Goal: Navigation & Orientation: Find specific page/section

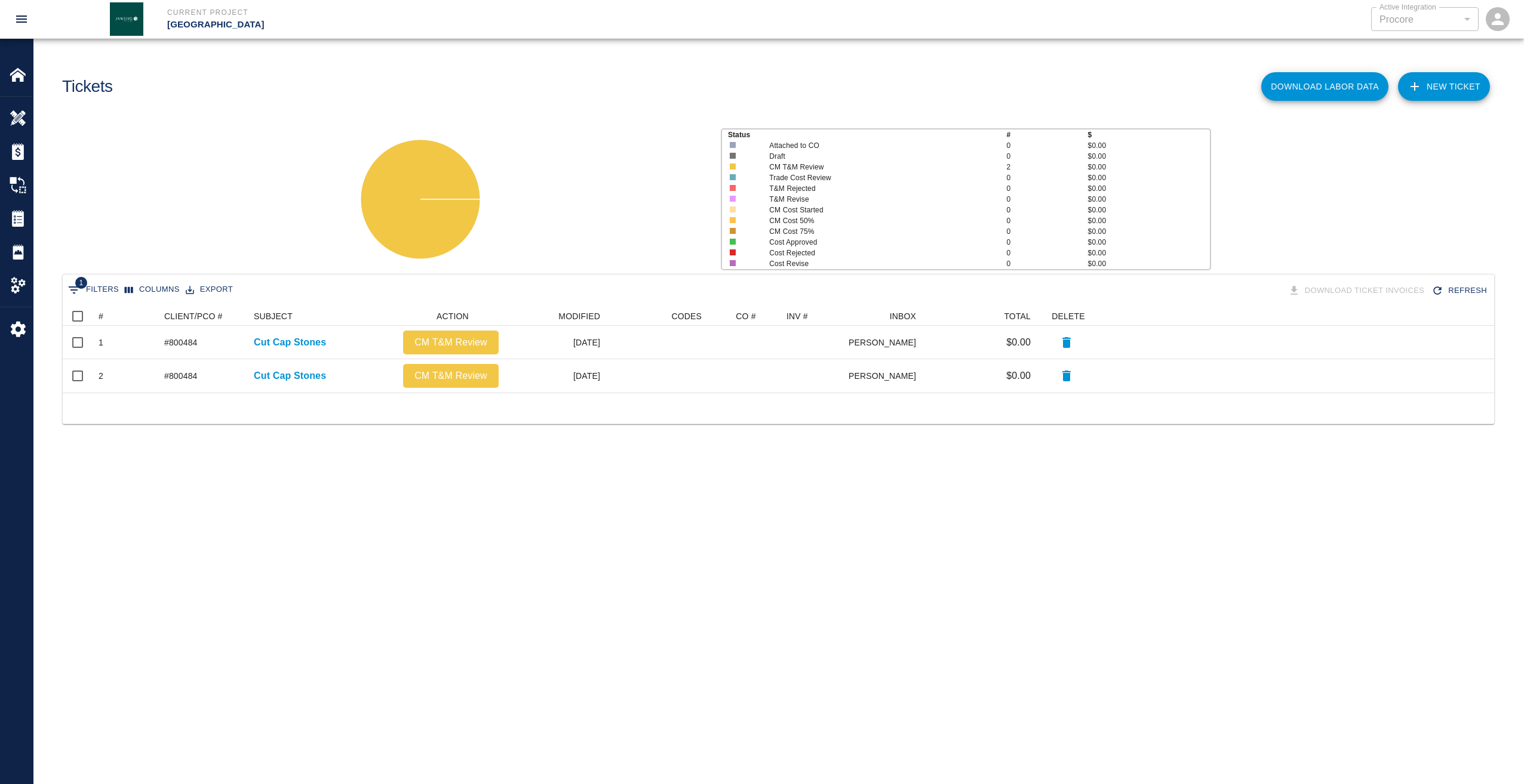
scroll to position [77, 1423]
click at [20, 78] on img at bounding box center [18, 74] width 17 height 17
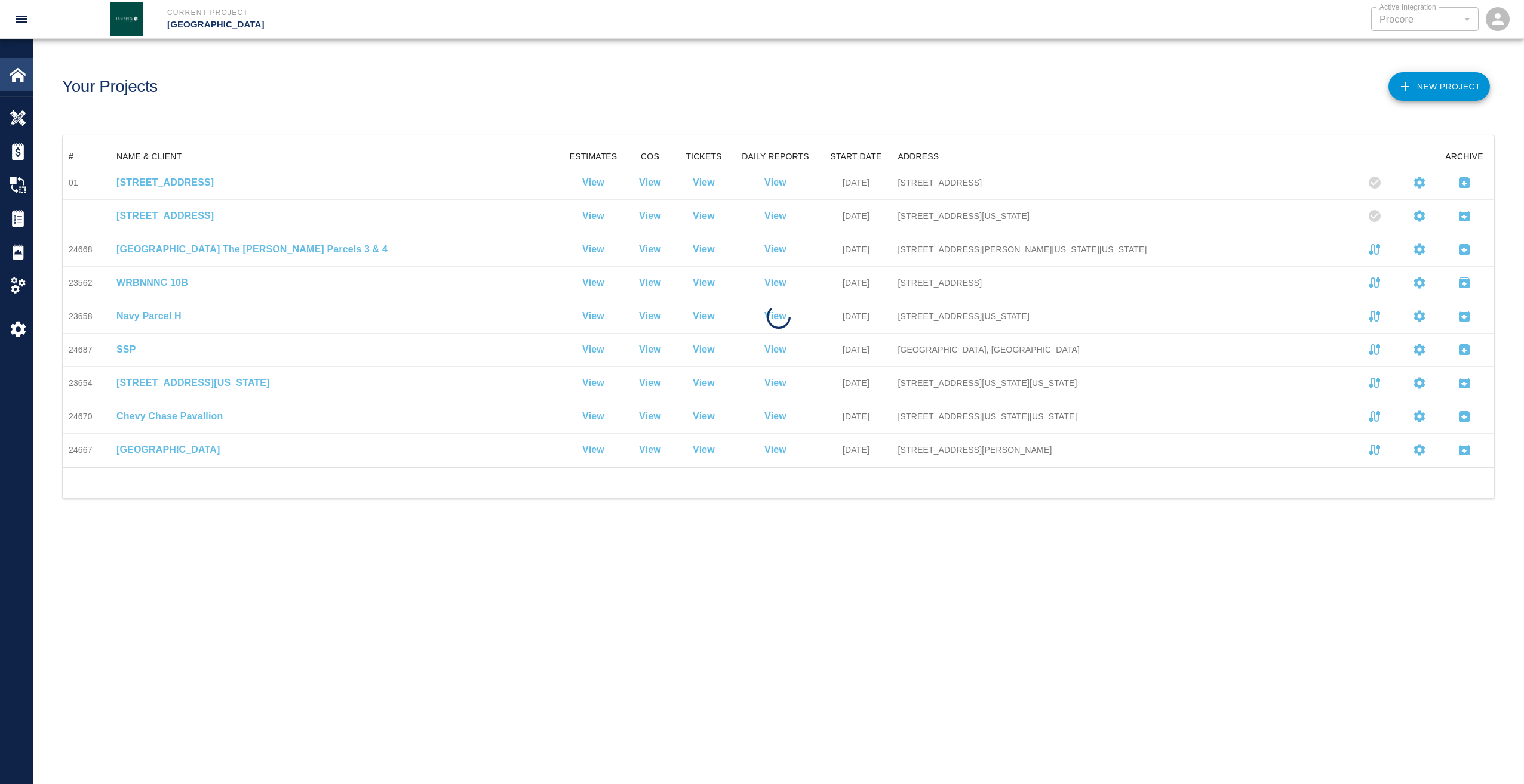
scroll to position [311, 1423]
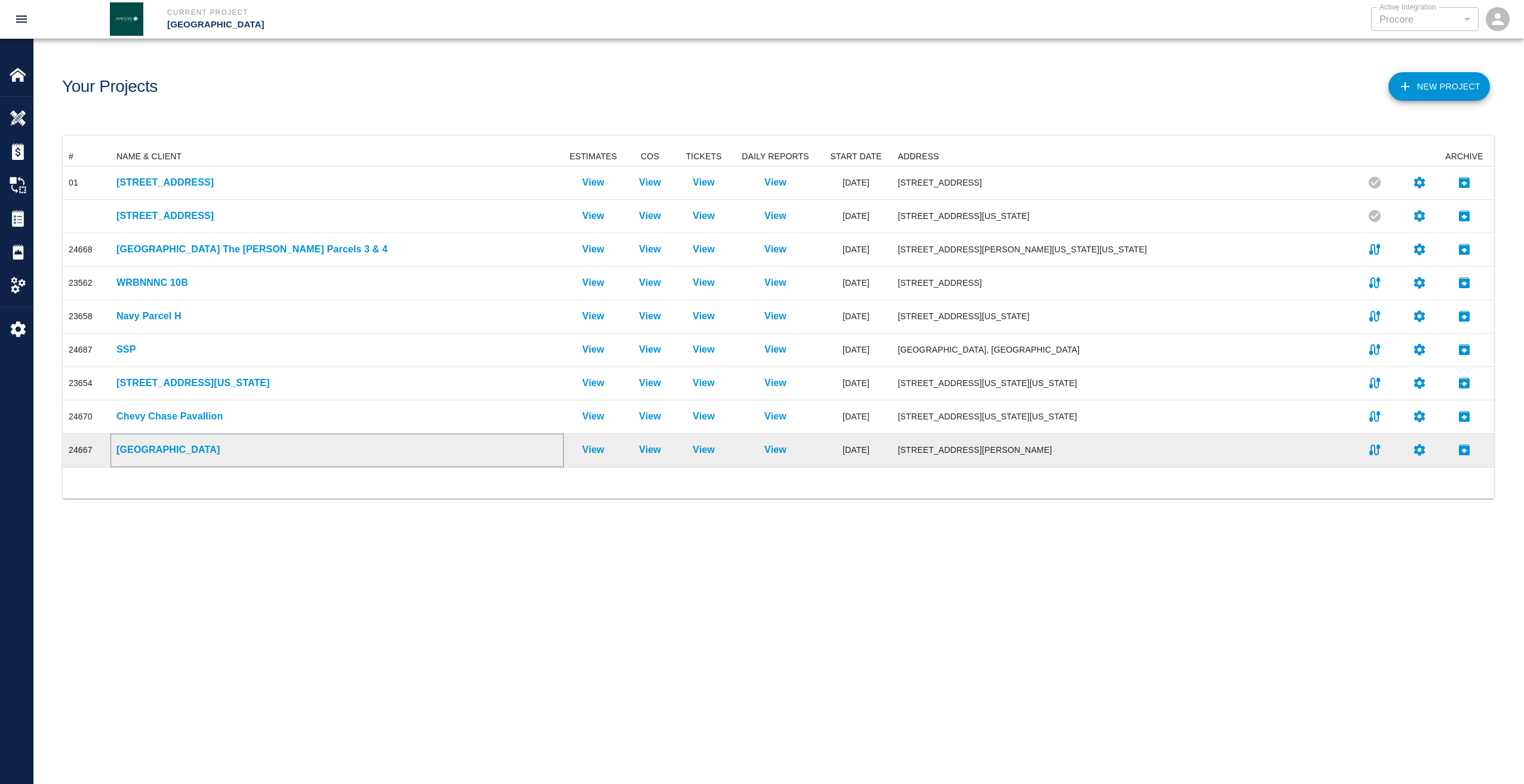
click at [149, 447] on p "[GEOGRAPHIC_DATA]" at bounding box center [337, 450] width 442 height 14
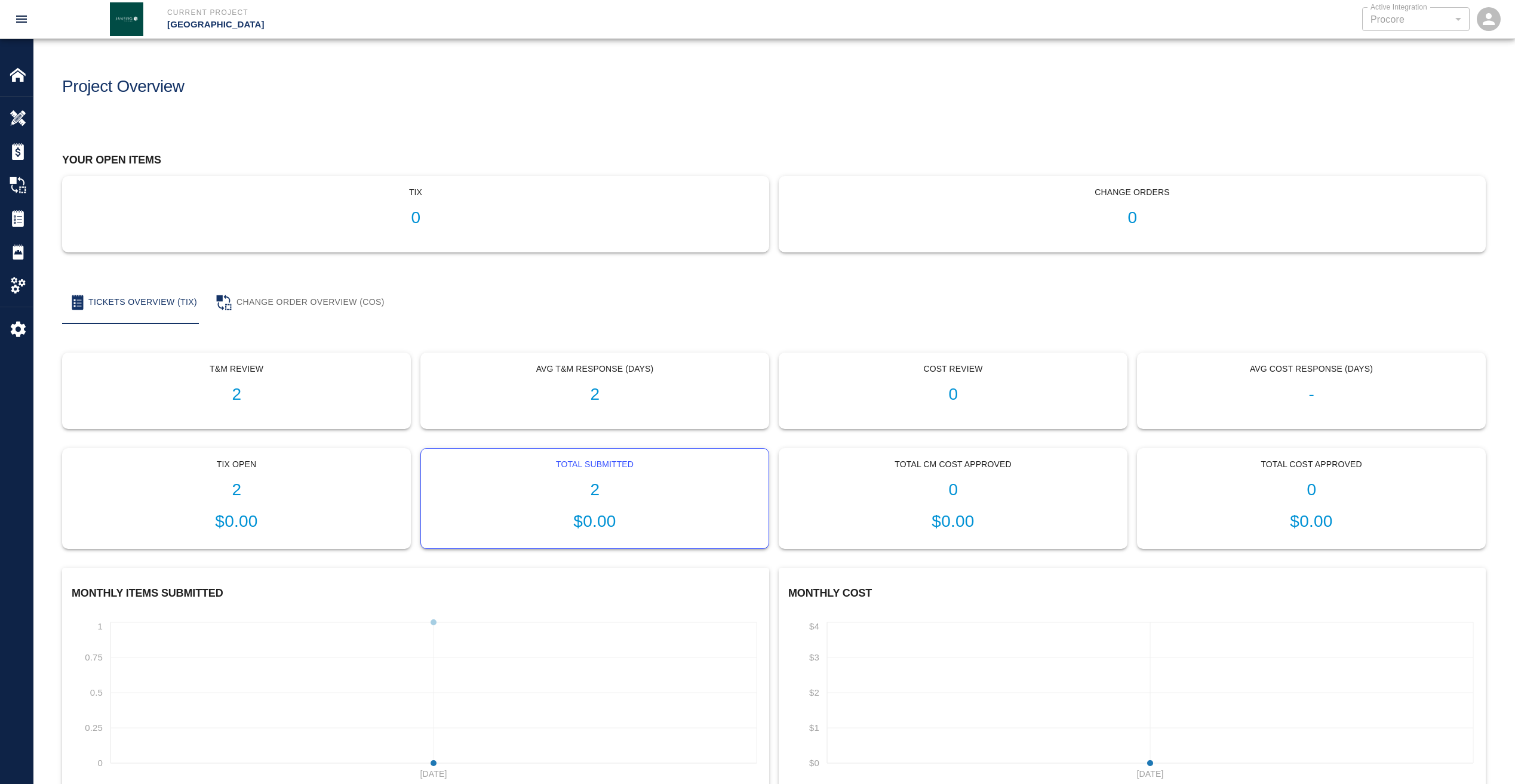
click at [594, 487] on h1 "2" at bounding box center [595, 491] width 329 height 19
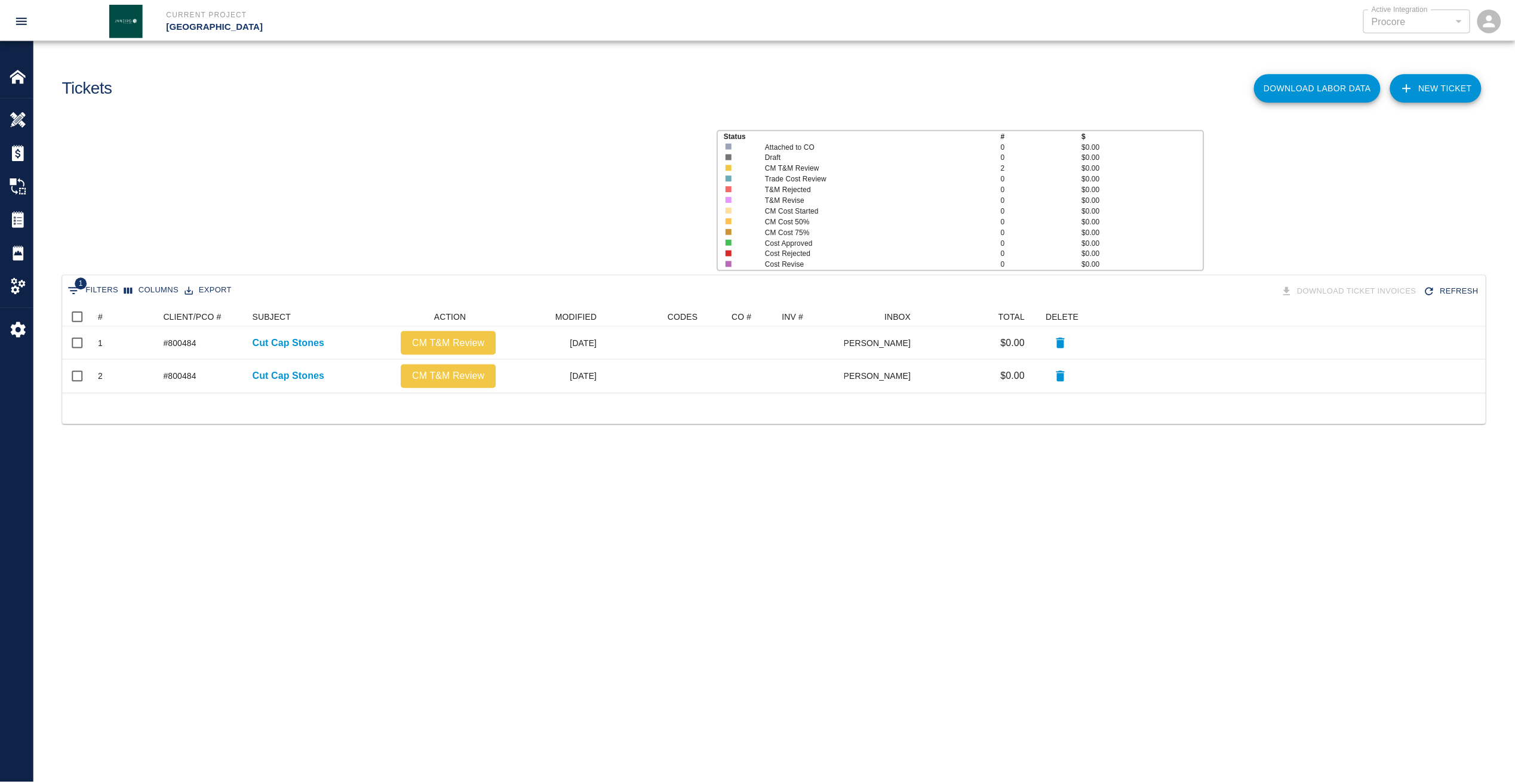
scroll to position [77, 1422]
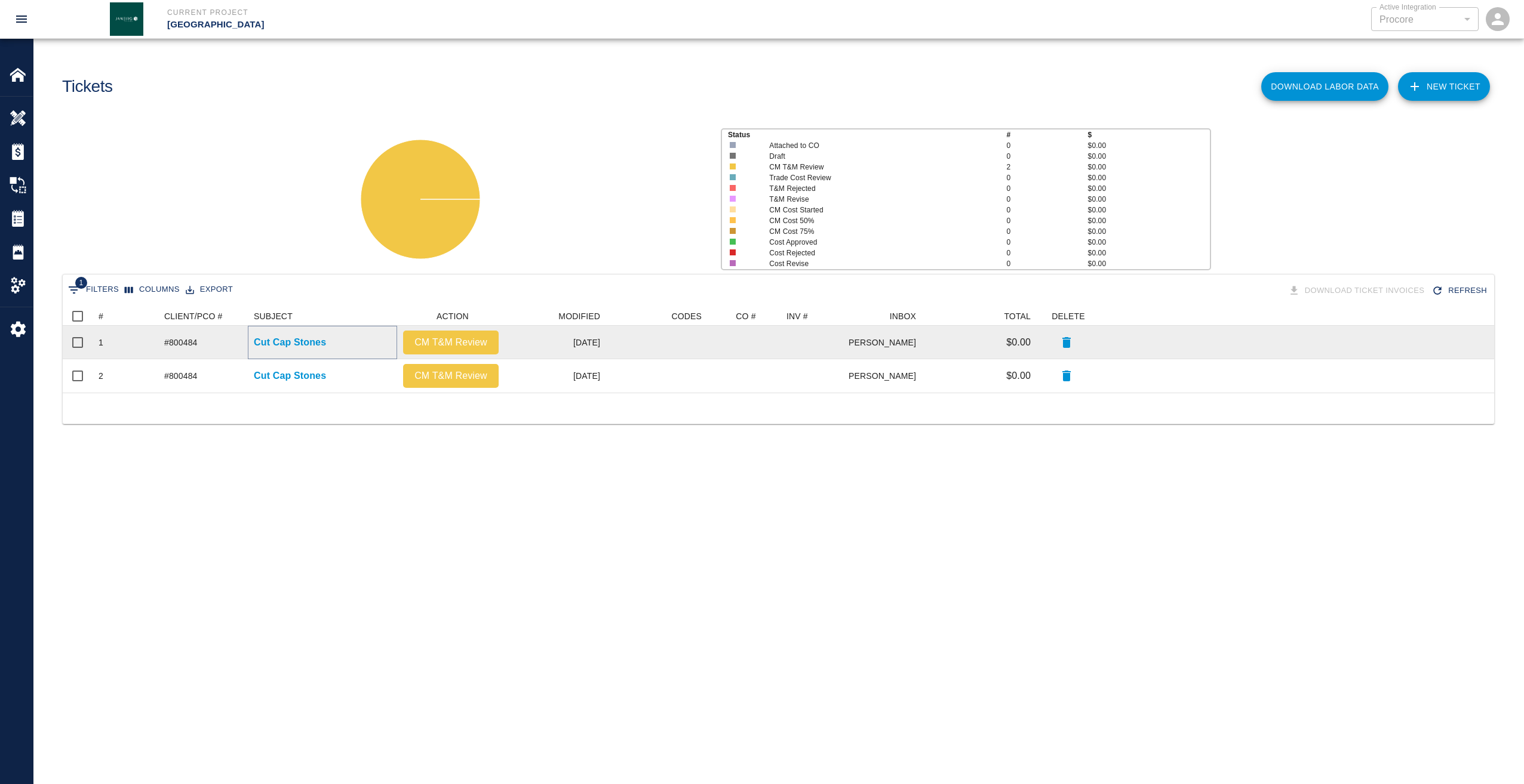
click at [276, 342] on p "Cut Cap Stones" at bounding box center [290, 343] width 72 height 14
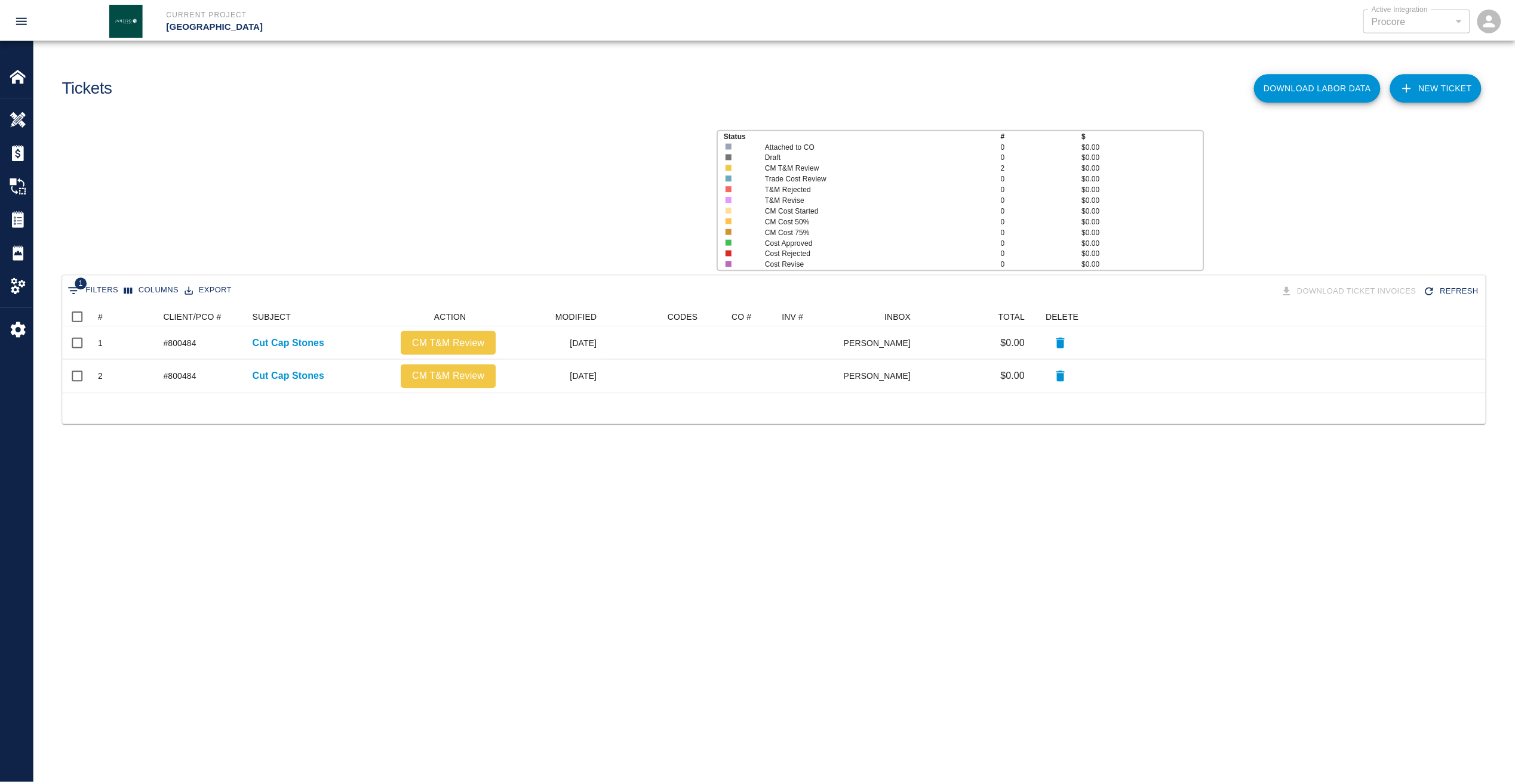
scroll to position [77, 1422]
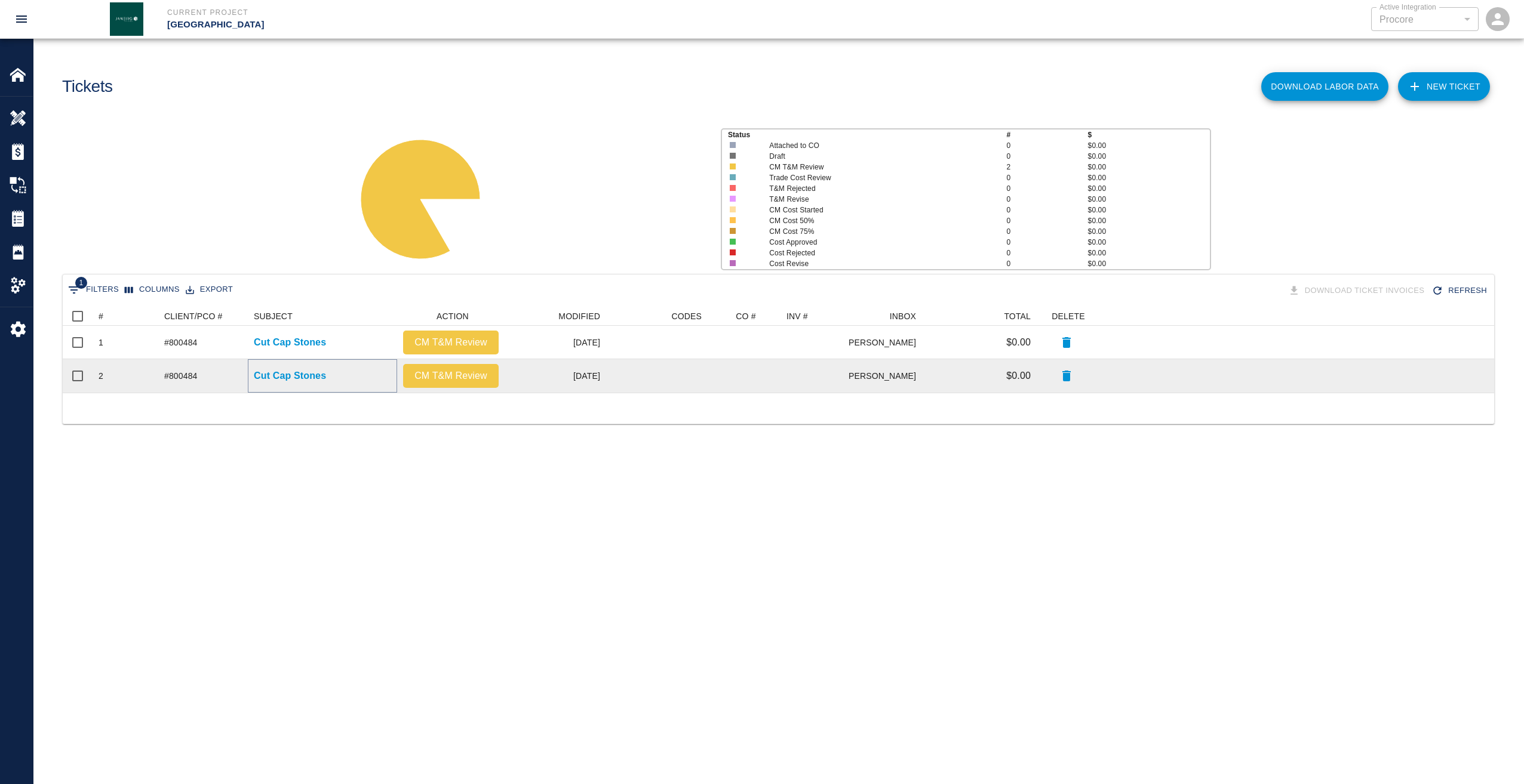
click at [299, 372] on p "Cut Cap Stones" at bounding box center [290, 376] width 72 height 14
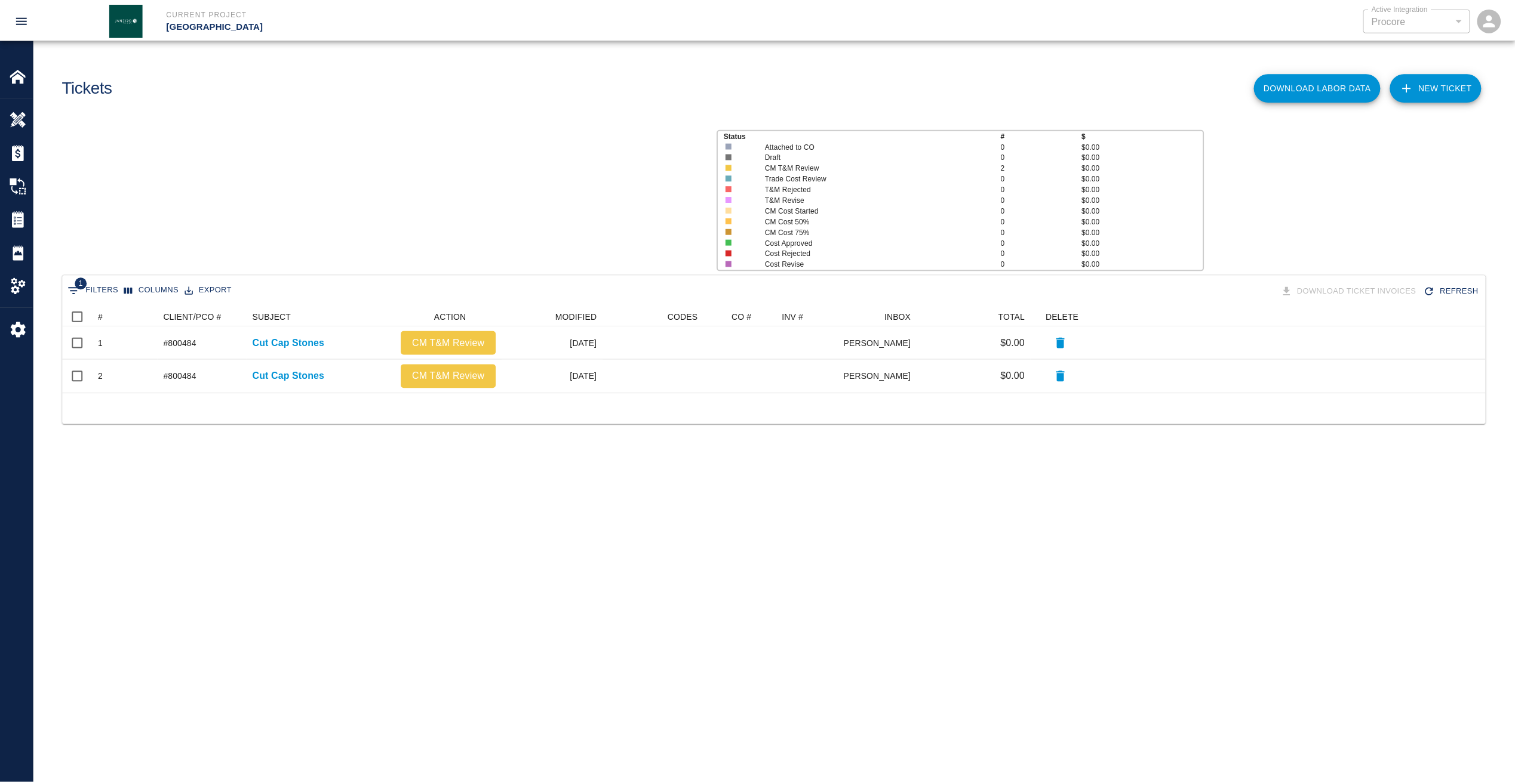
scroll to position [77, 1422]
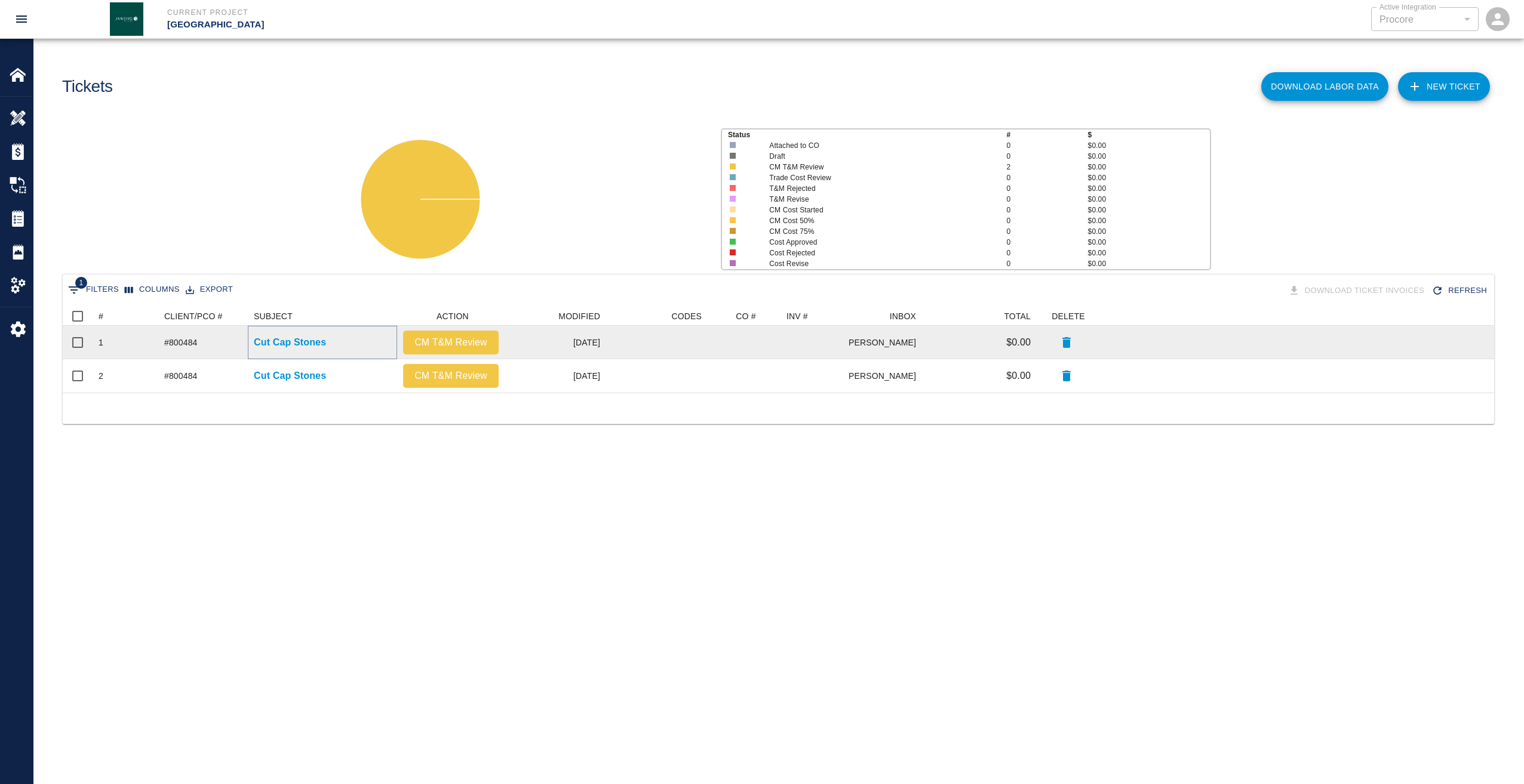
click at [309, 341] on p "Cut Cap Stones" at bounding box center [290, 343] width 72 height 14
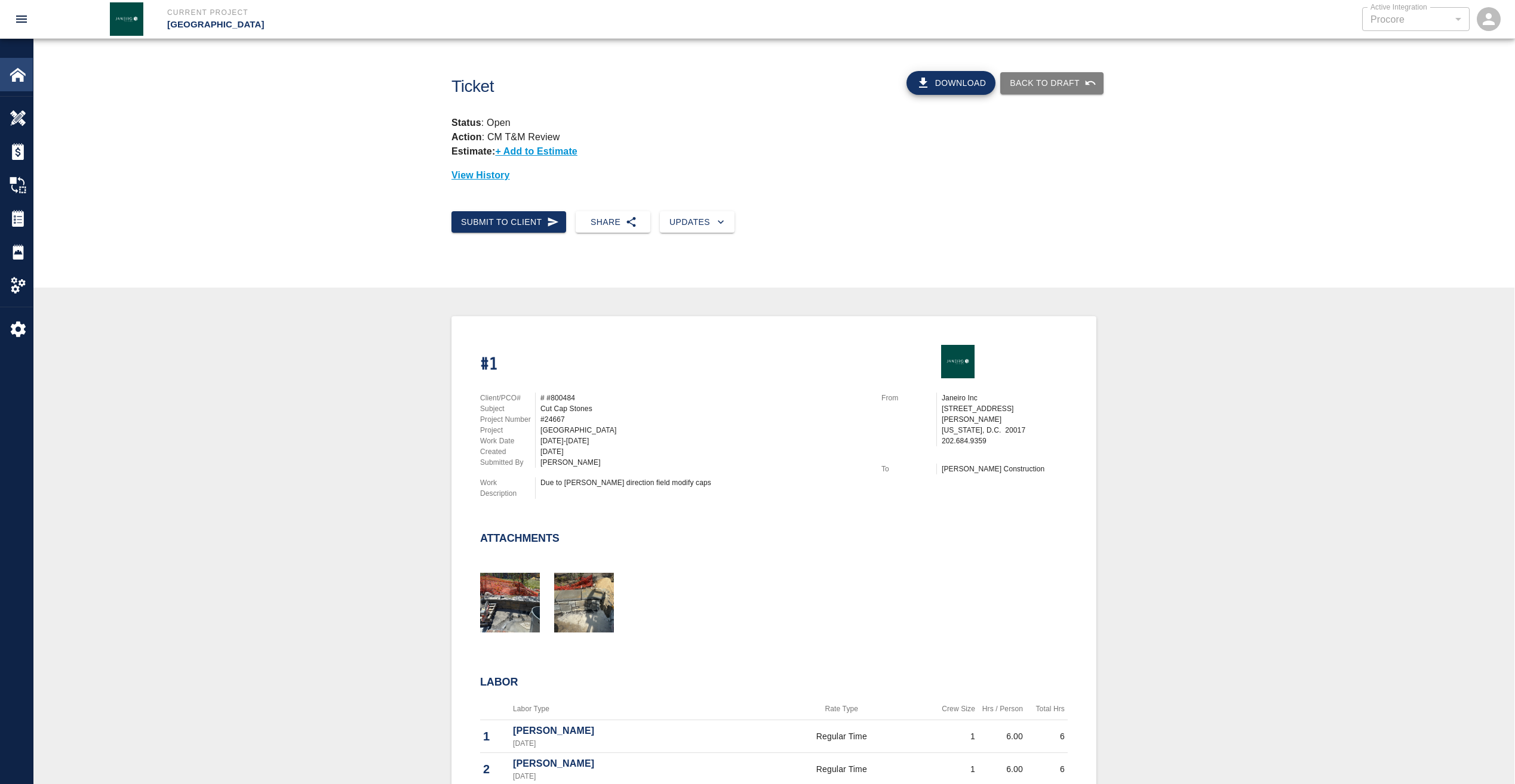
click at [25, 70] on img at bounding box center [18, 74] width 17 height 17
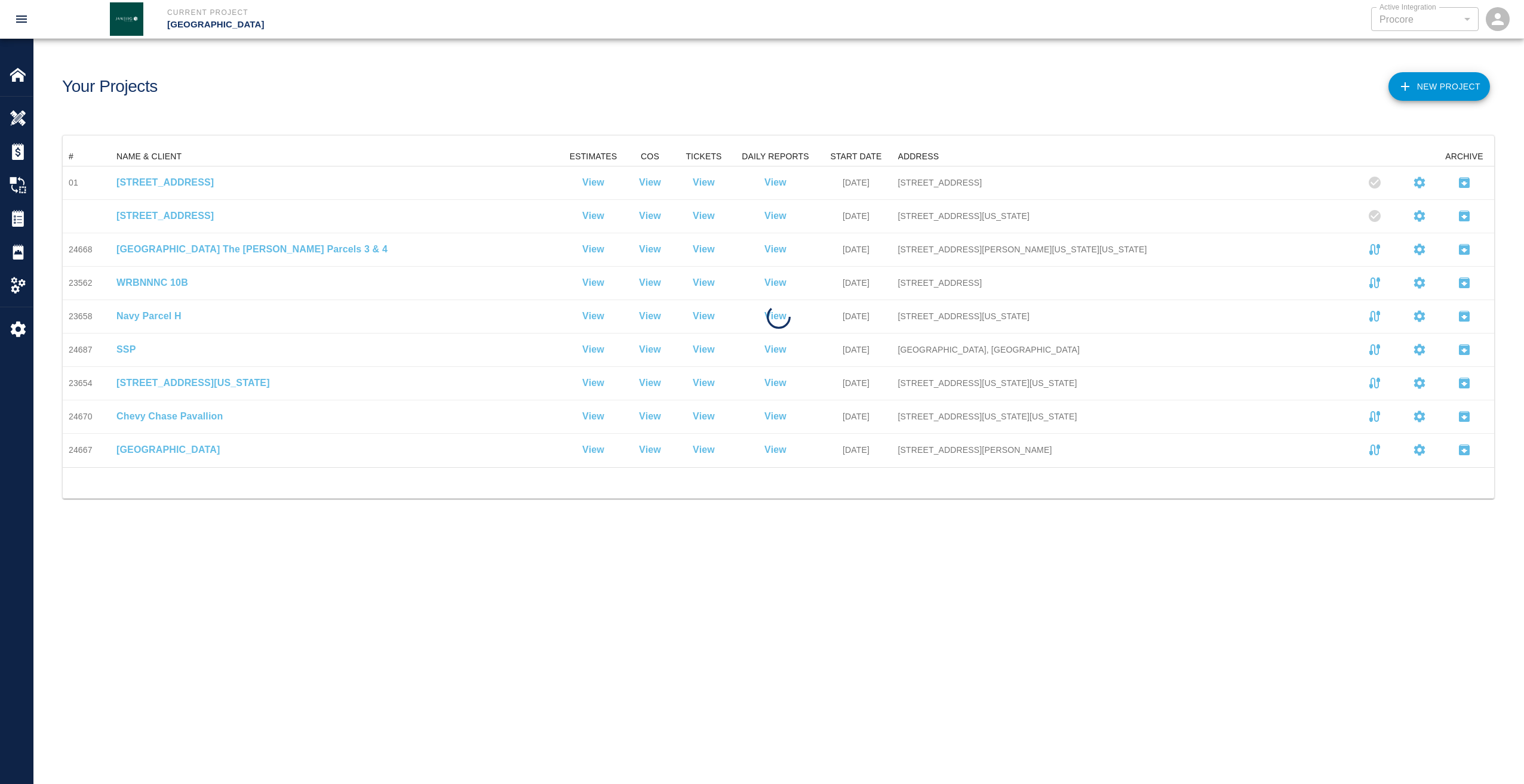
scroll to position [311, 1423]
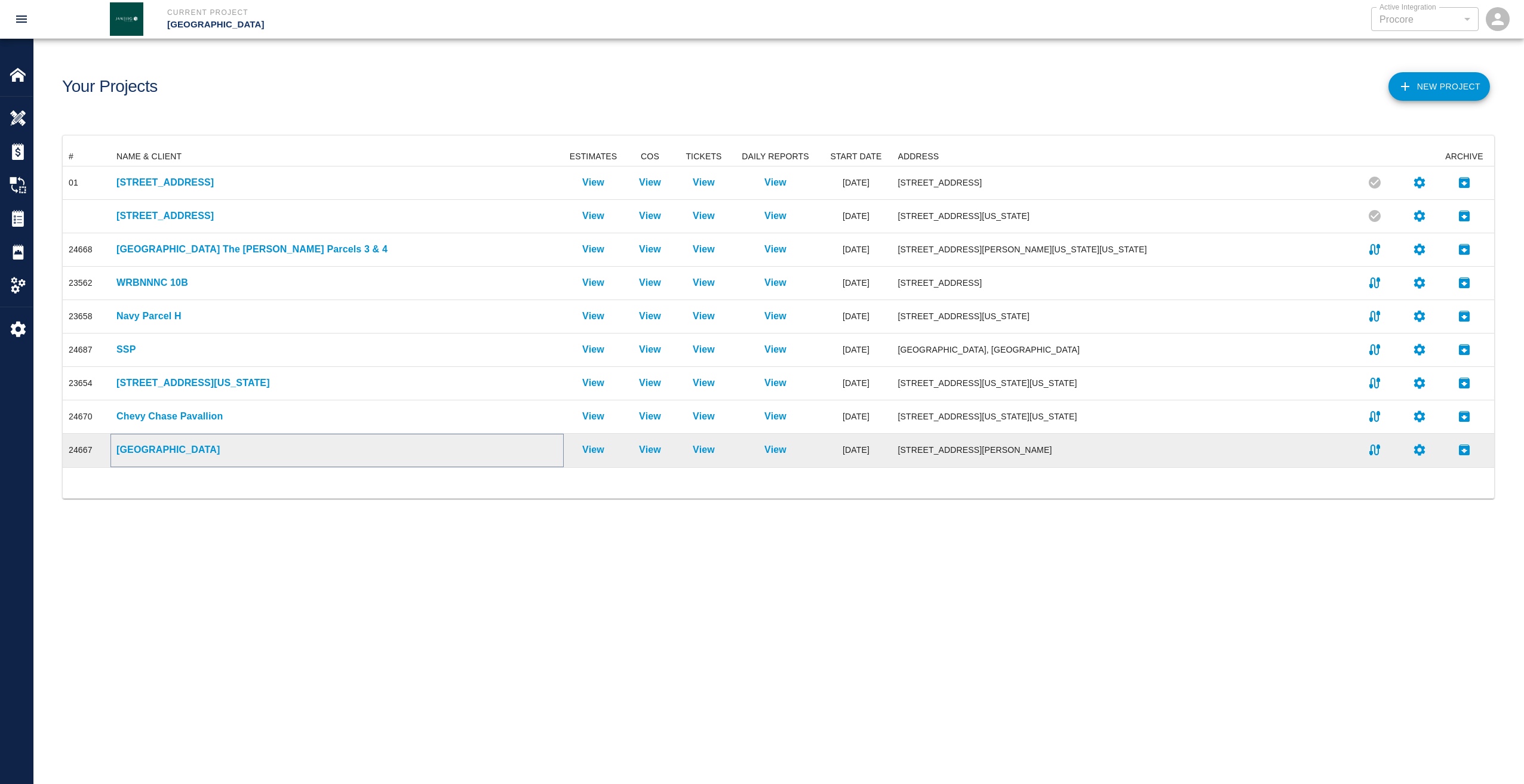
click at [175, 453] on p "[GEOGRAPHIC_DATA]" at bounding box center [337, 450] width 442 height 14
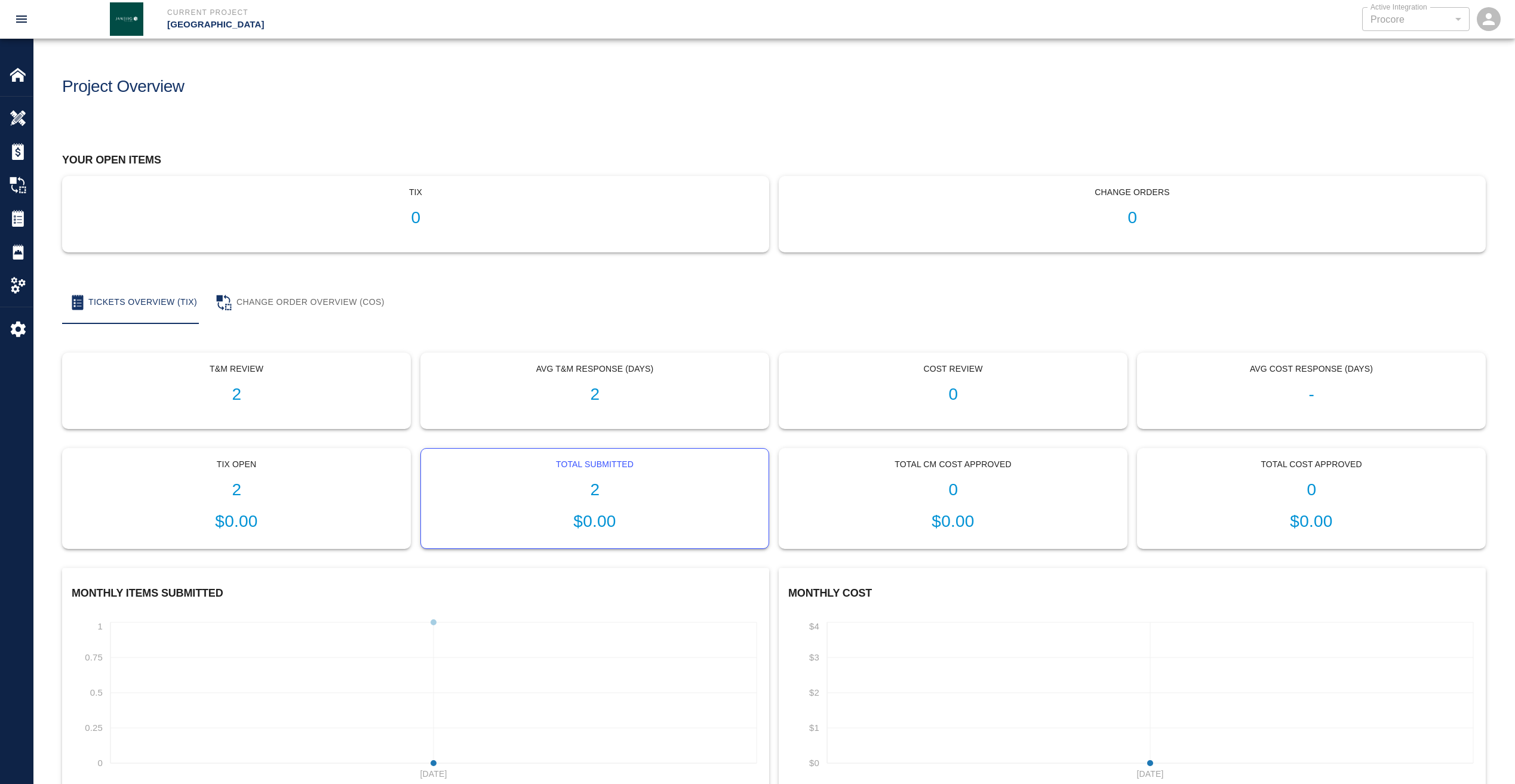
click at [596, 487] on h1 "2" at bounding box center [595, 491] width 329 height 19
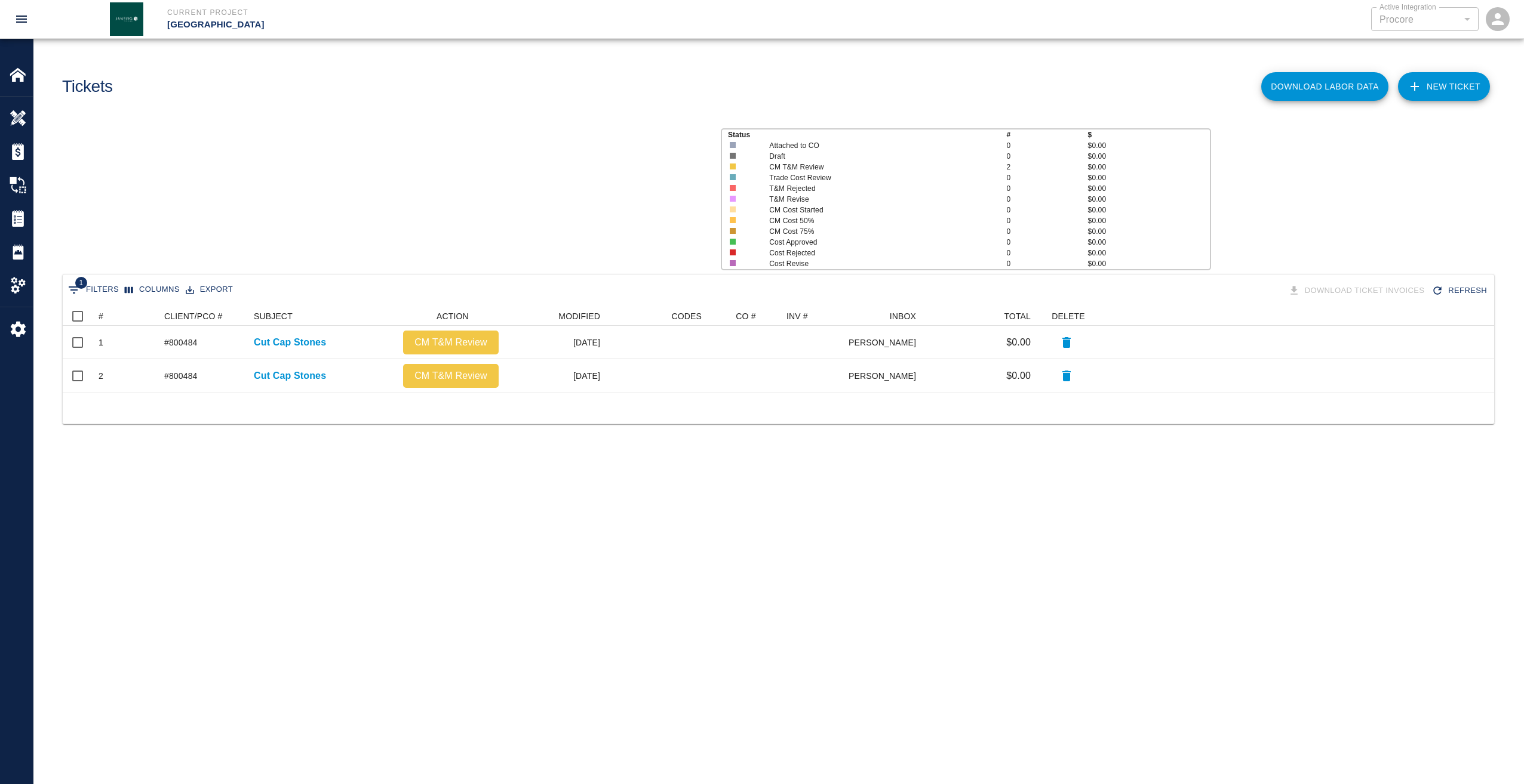
scroll to position [77, 1423]
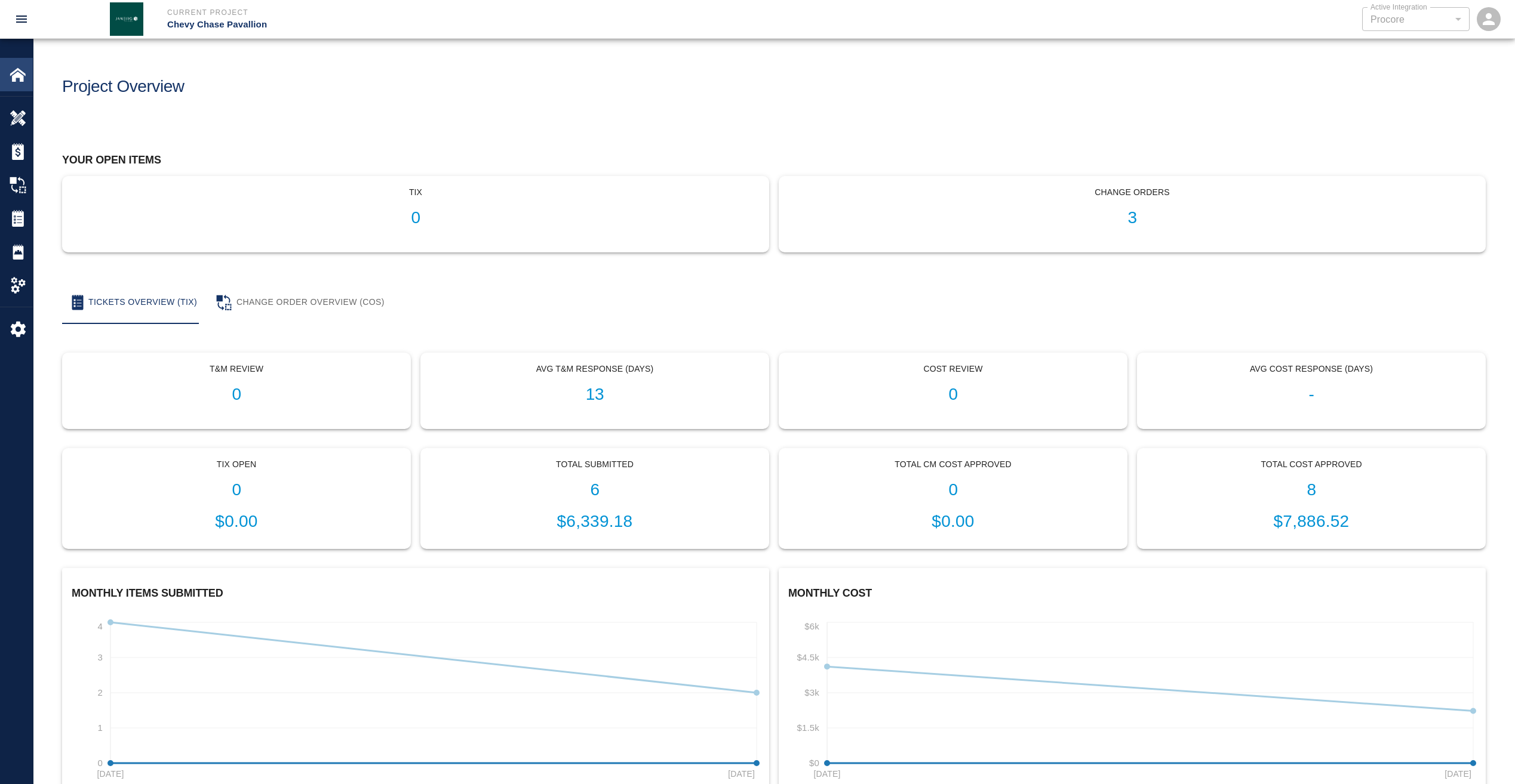
click at [16, 70] on img at bounding box center [18, 74] width 17 height 17
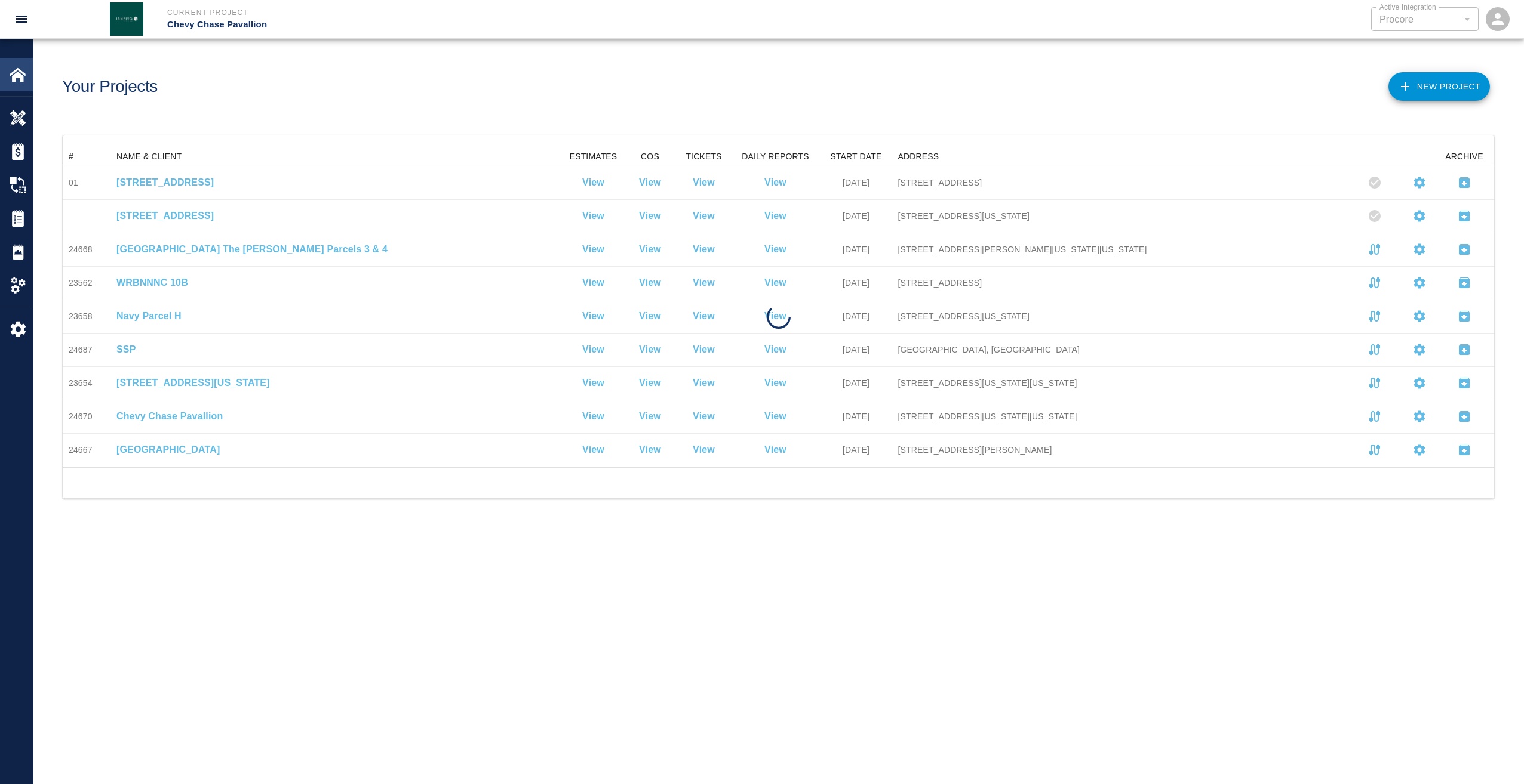
scroll to position [311, 1423]
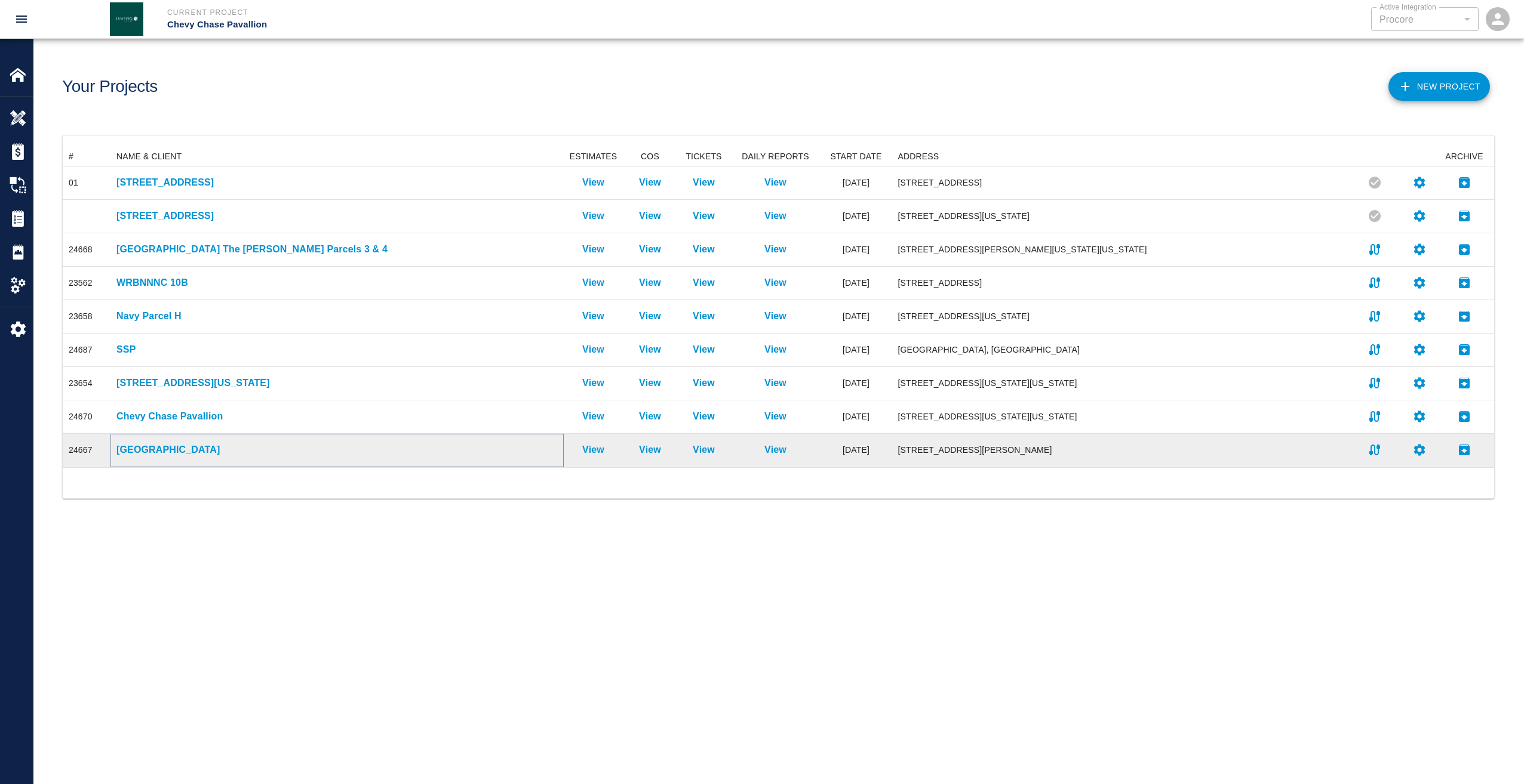
click at [189, 453] on p "[GEOGRAPHIC_DATA]" at bounding box center [337, 450] width 442 height 14
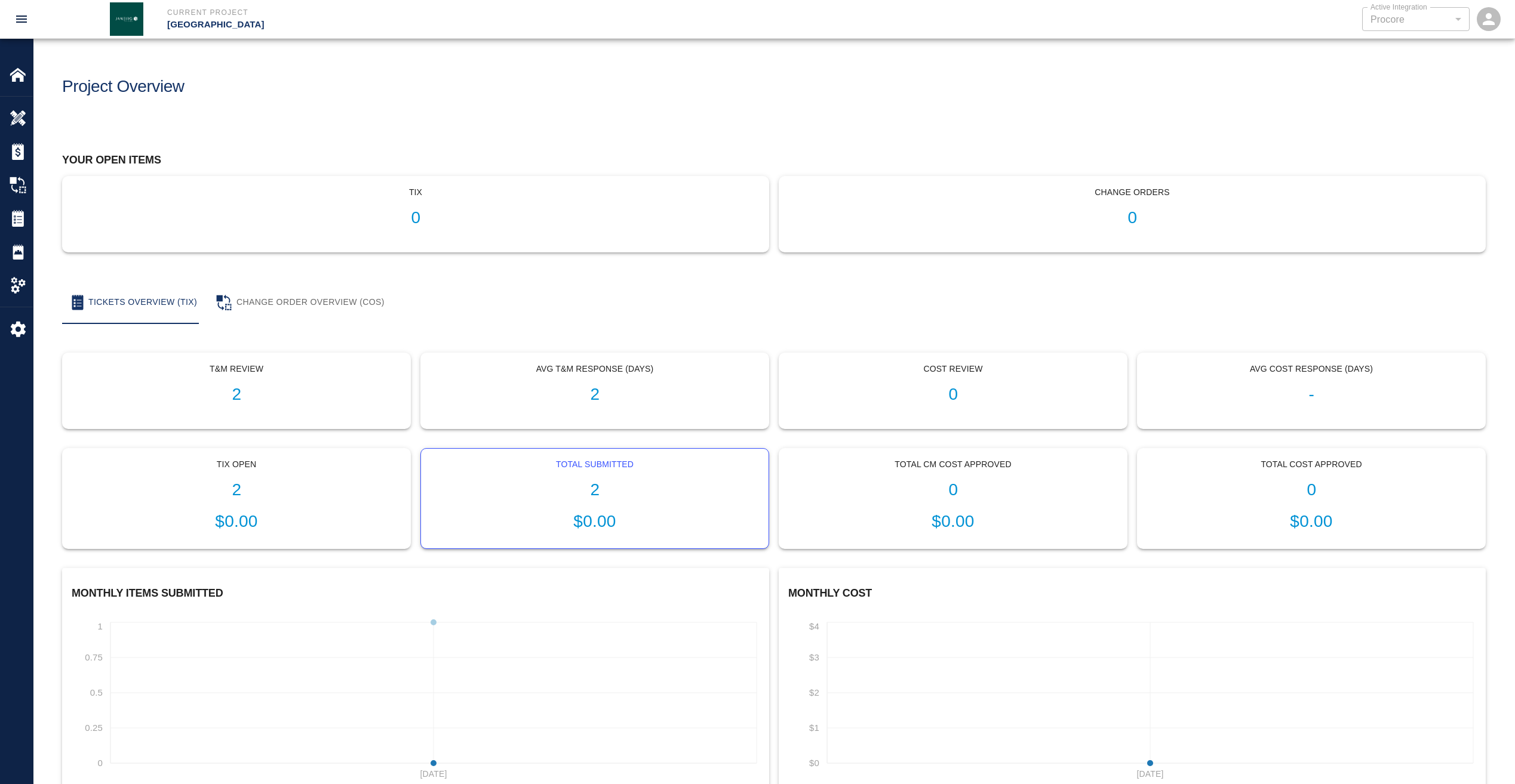
click at [599, 492] on h1 "2" at bounding box center [595, 491] width 329 height 19
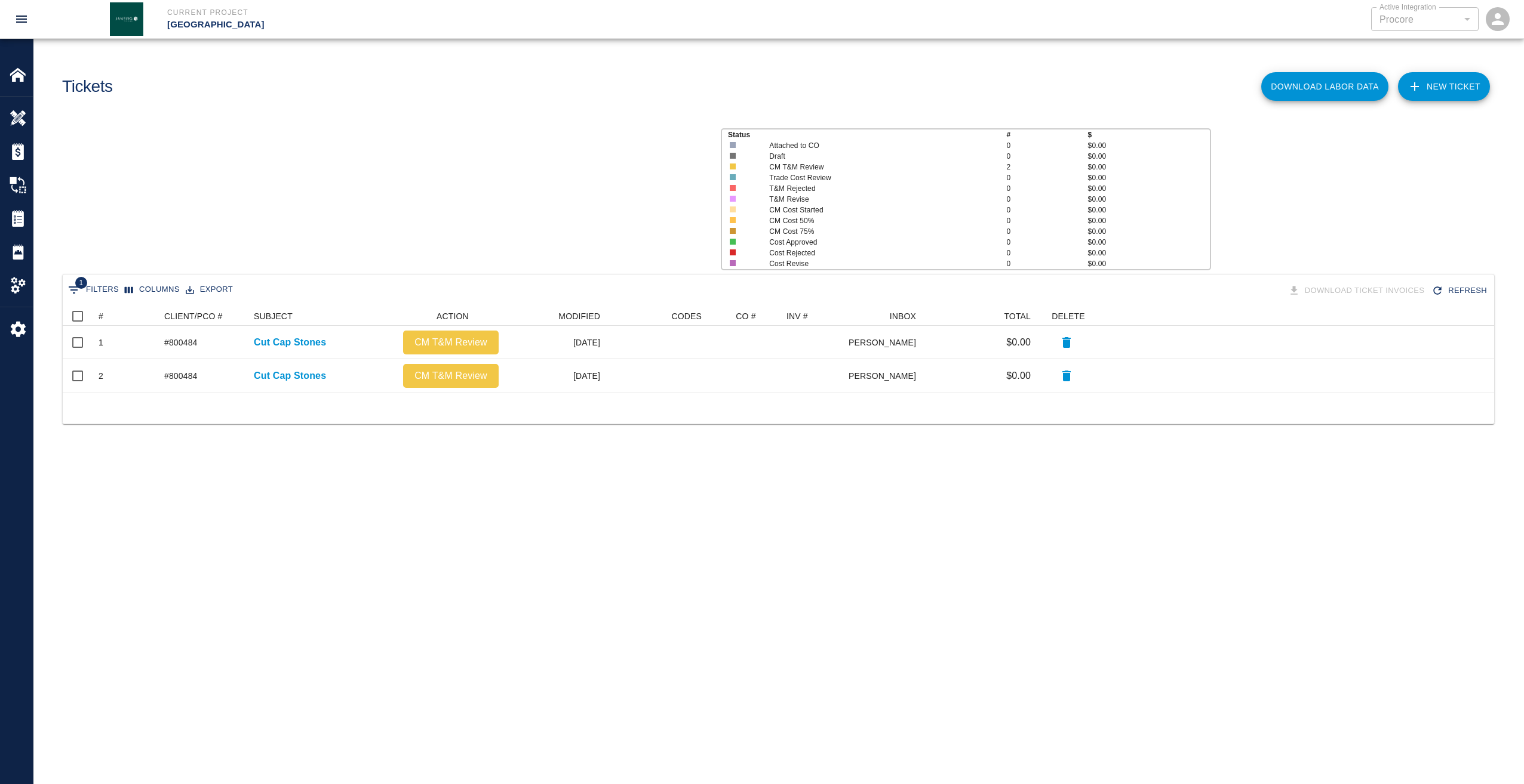
scroll to position [77, 1423]
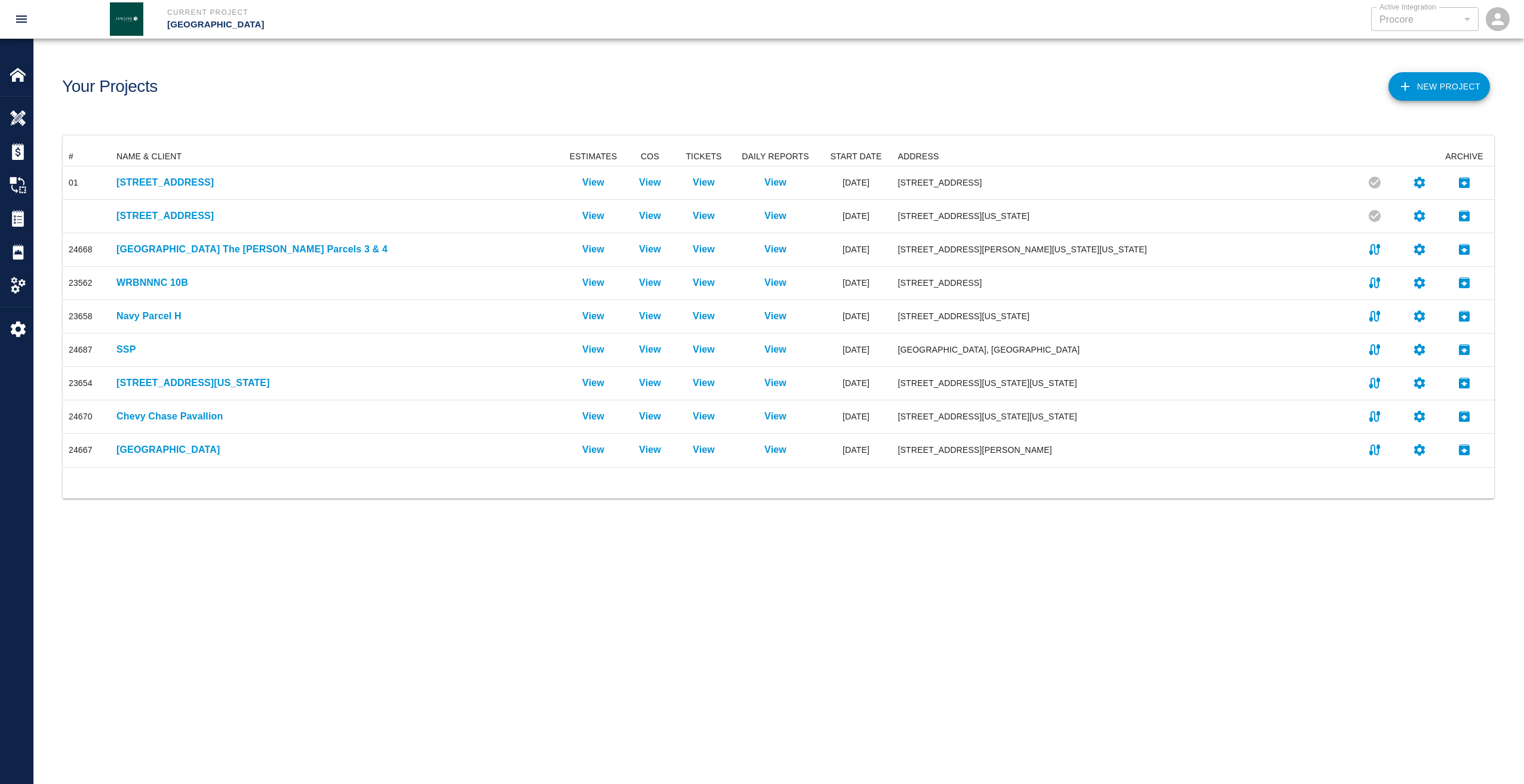
scroll to position [311, 1423]
click at [18, 77] on img at bounding box center [18, 74] width 17 height 17
click at [22, 73] on img at bounding box center [18, 74] width 17 height 17
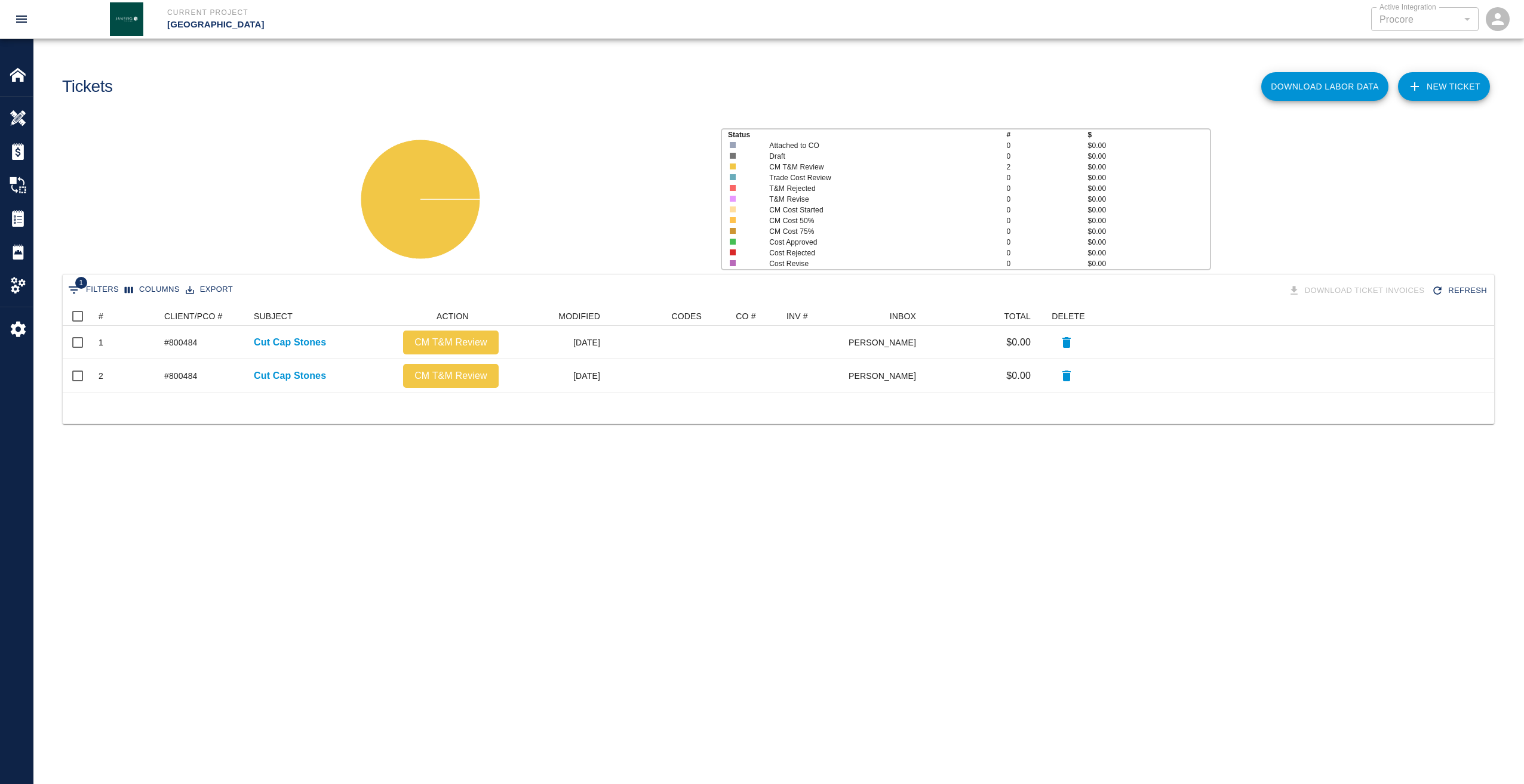
scroll to position [77, 1423]
